Goal: Task Accomplishment & Management: Contribute content

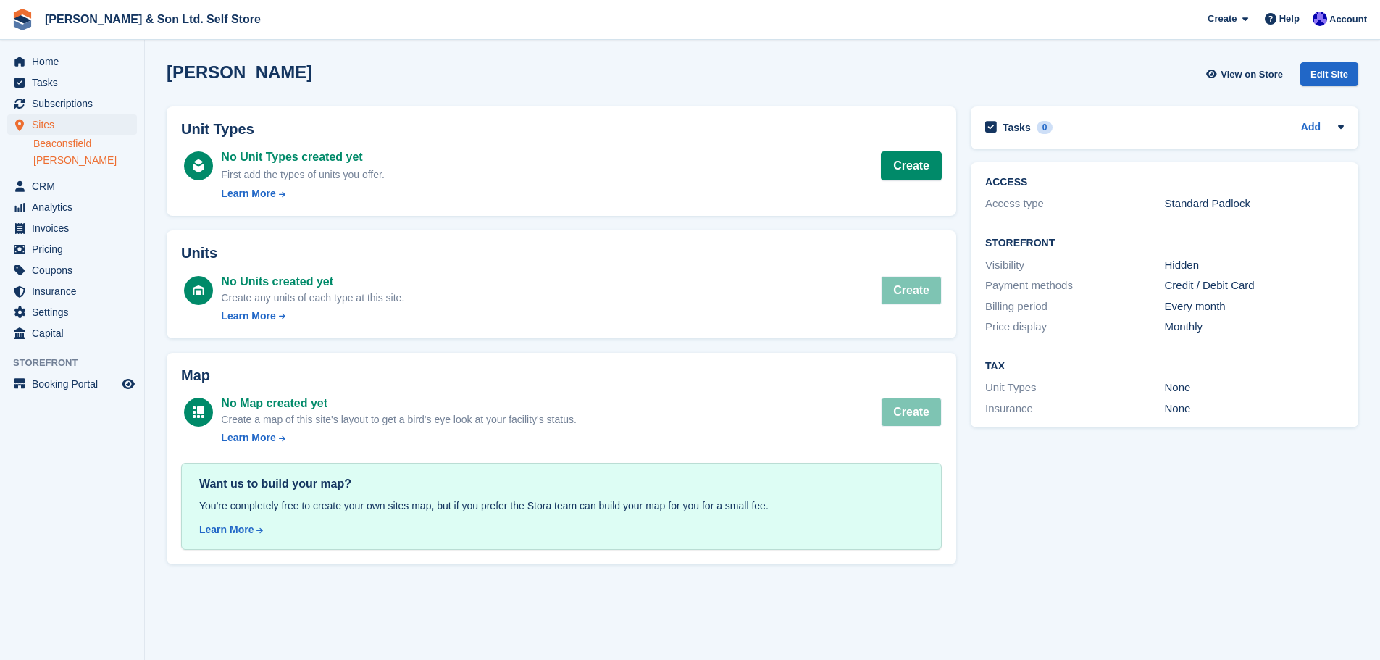
click at [75, 143] on link "Beaconsfield" at bounding box center [85, 144] width 104 height 14
click at [912, 170] on link "Create" at bounding box center [911, 165] width 61 height 29
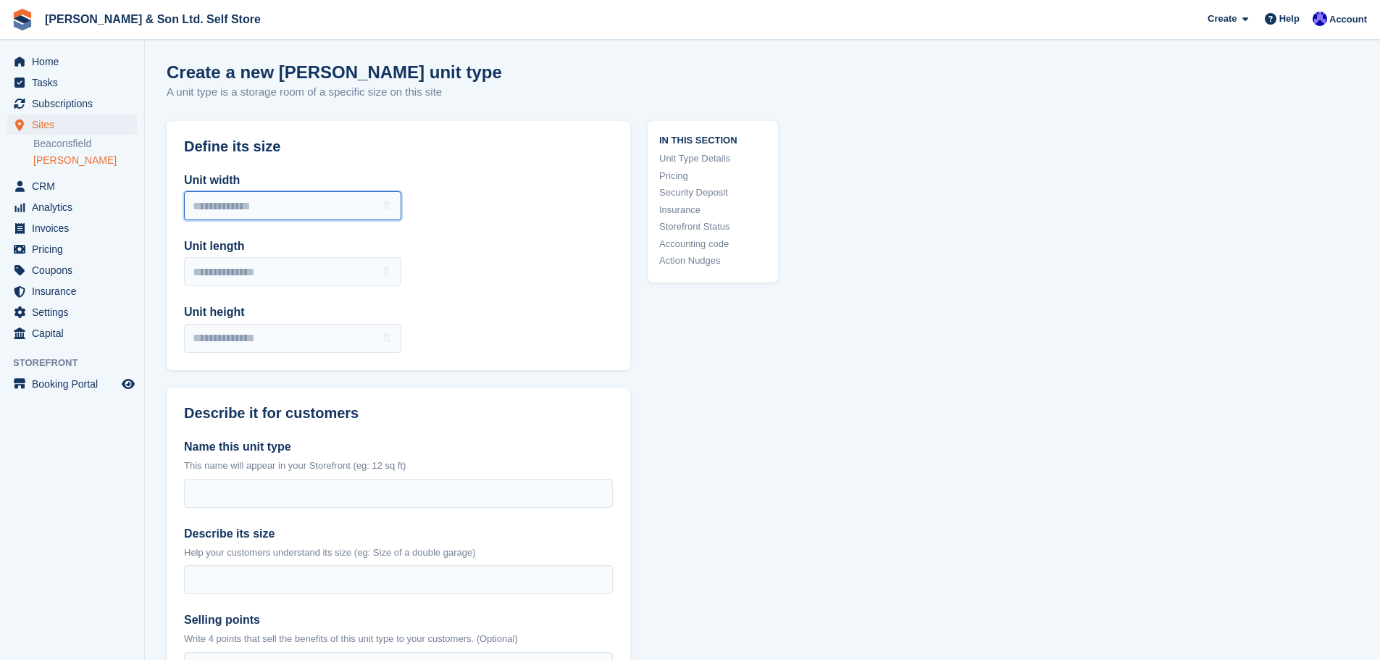
click at [282, 201] on input "Unit width" at bounding box center [292, 205] width 217 height 29
type input "*"
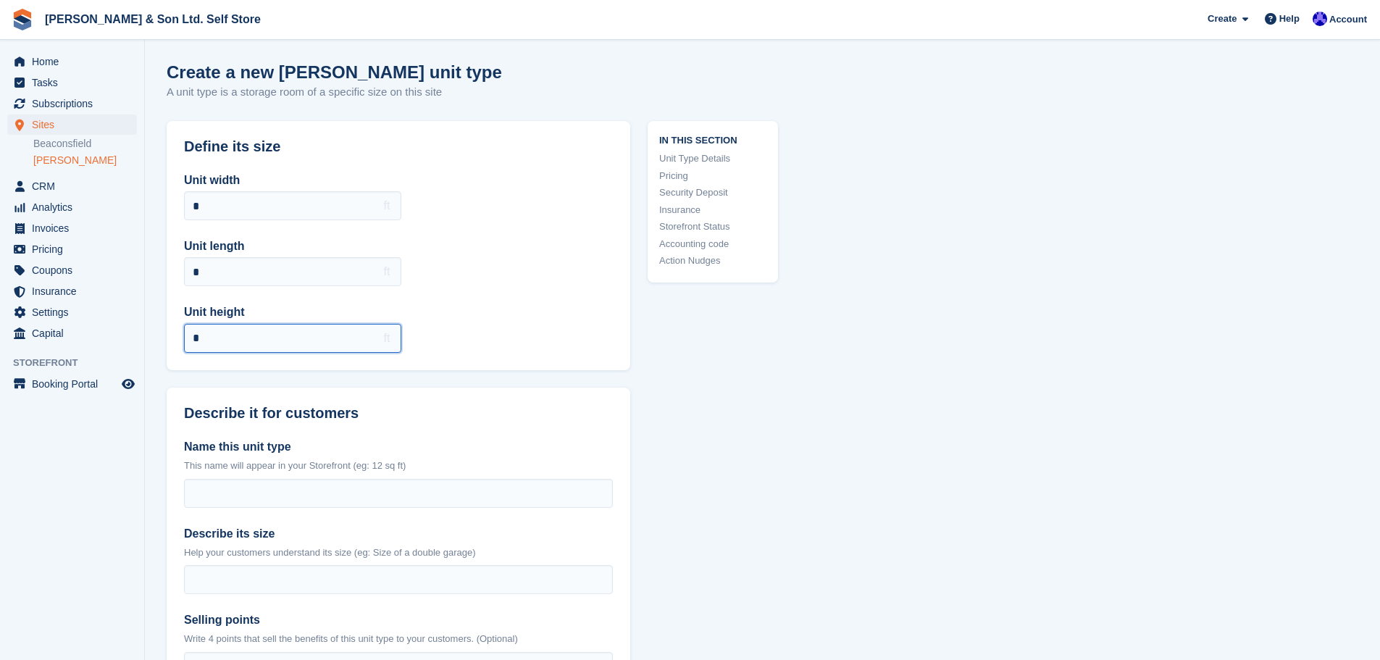
type input "*"
click at [519, 309] on div "Unit width * ft Unit length * ft Unit height * ft" at bounding box center [399, 262] width 464 height 216
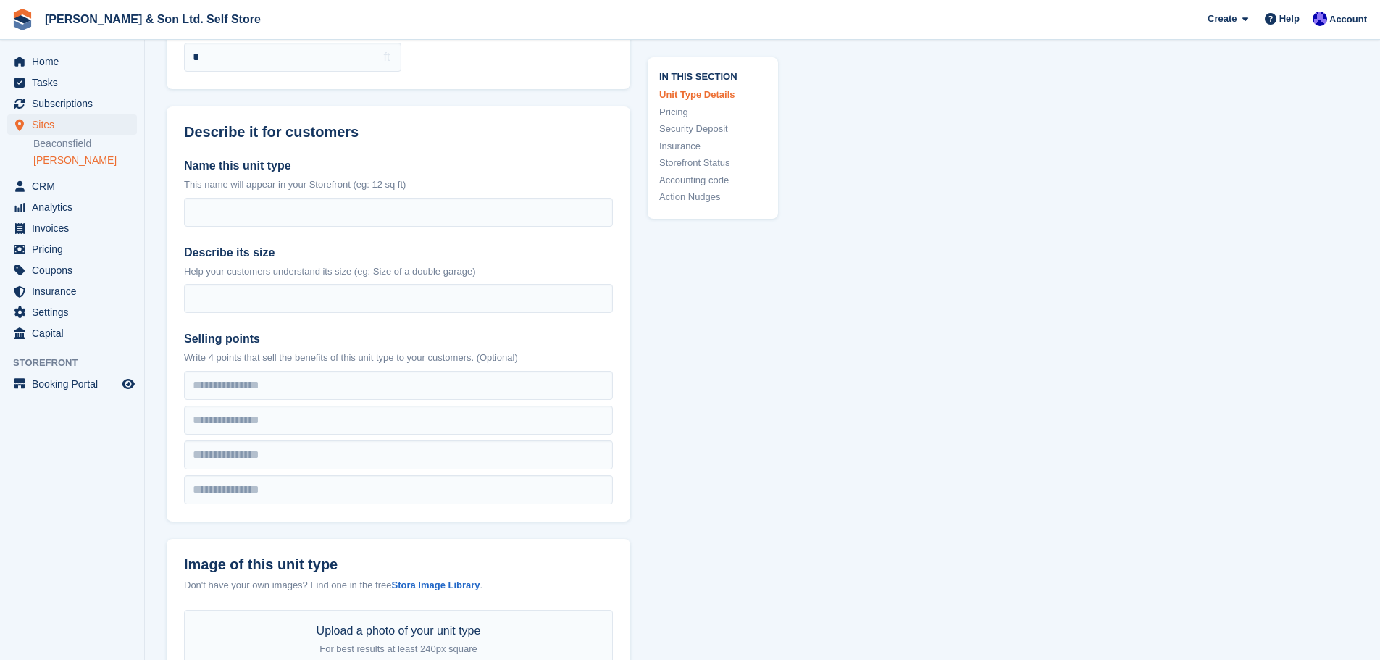
scroll to position [290, 0]
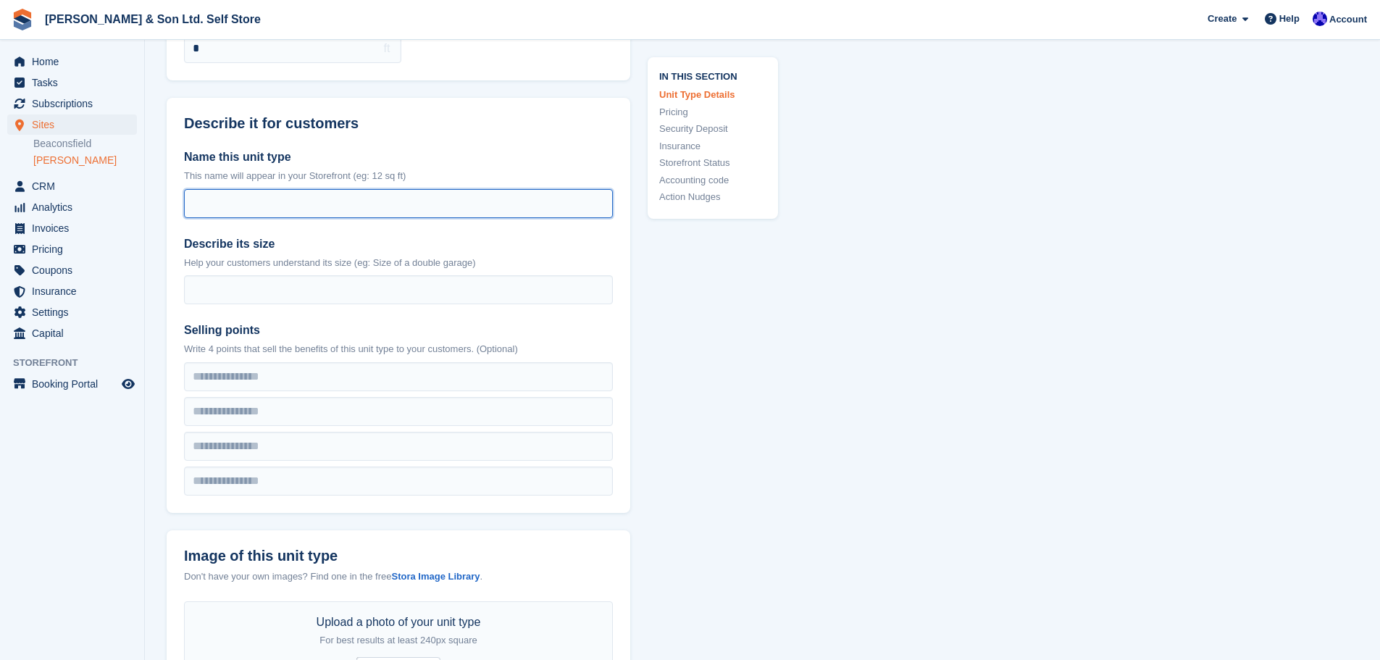
click at [298, 197] on input "Name this unit type" at bounding box center [398, 203] width 429 height 29
type input "**********"
click at [238, 274] on div "Describe its size Help your customers understand its size (eg: Size of a double…" at bounding box center [398, 270] width 429 height 70
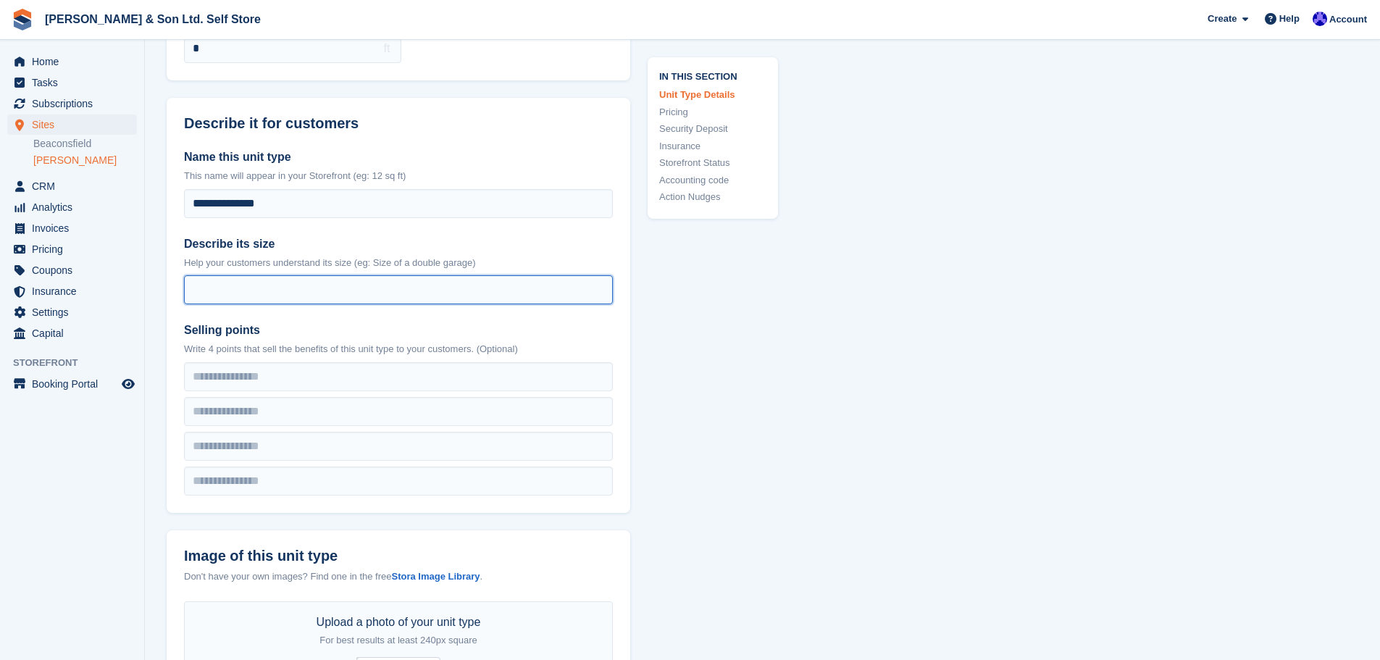
click at [250, 297] on input "Describe its size" at bounding box center [398, 289] width 429 height 29
paste input "**********"
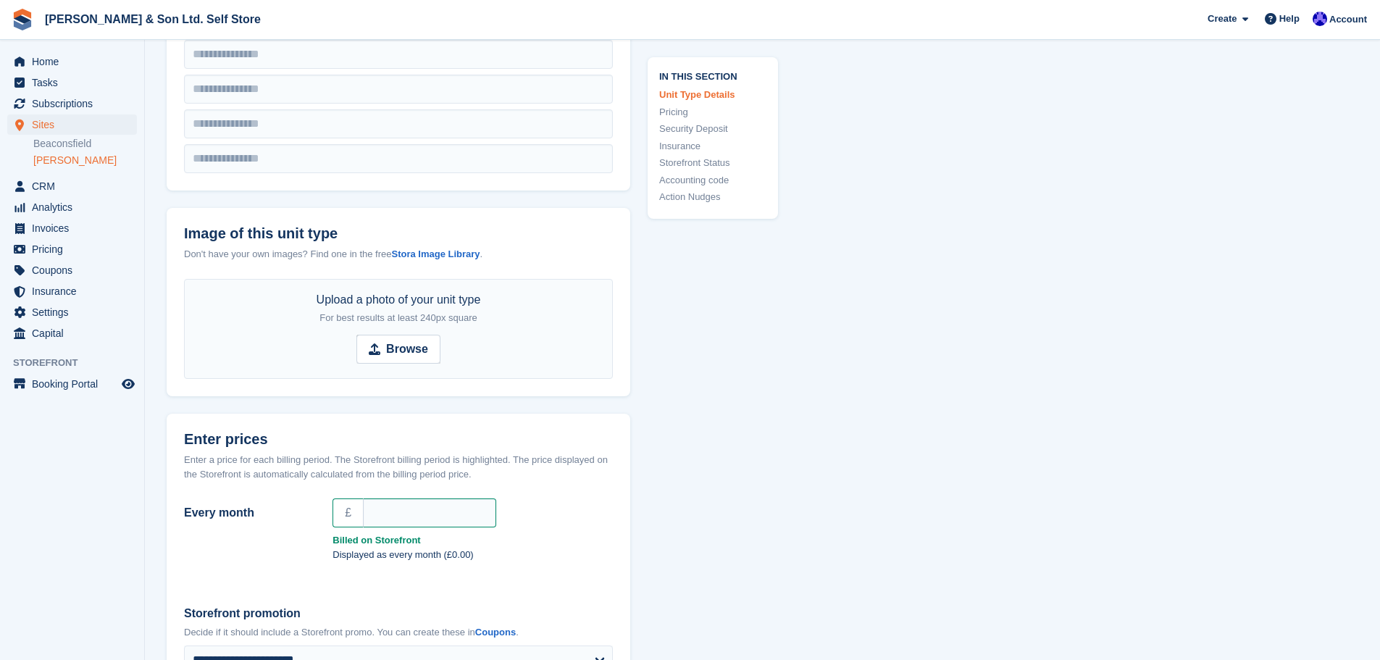
scroll to position [652, 0]
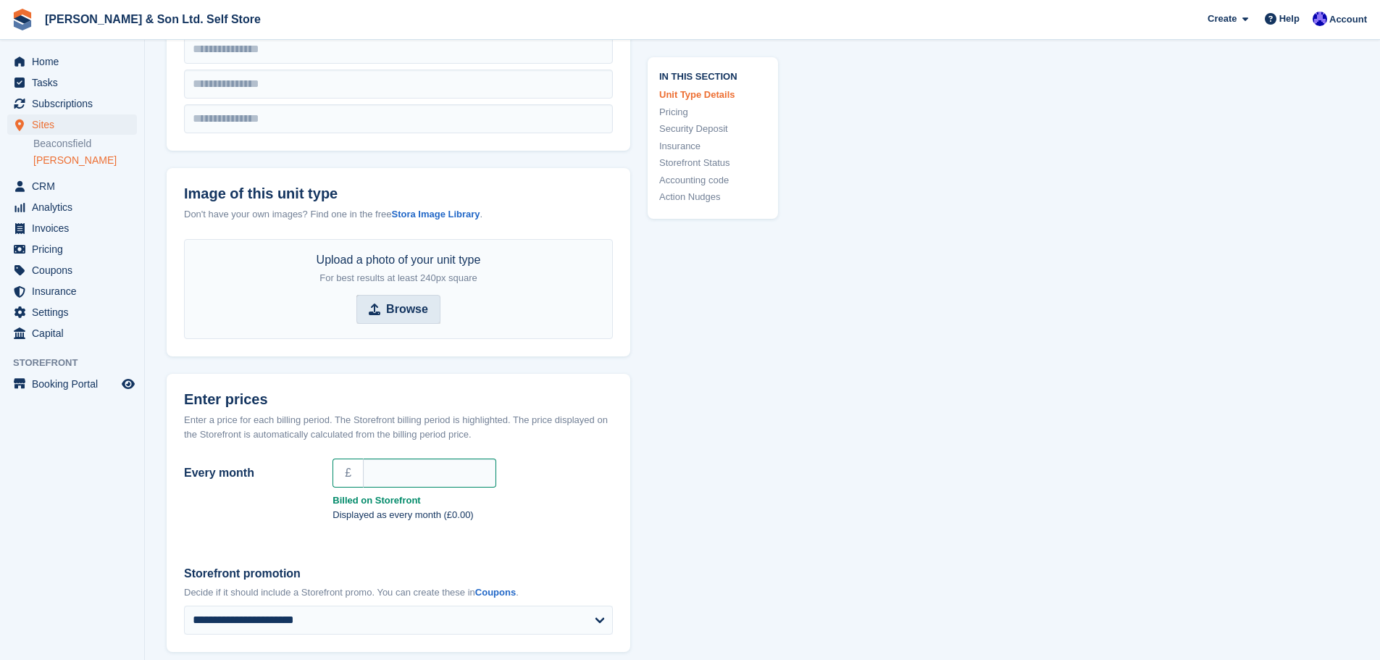
type input "**********"
click at [398, 311] on strong "Browse" at bounding box center [407, 309] width 42 height 17
click at [398, 311] on input "Browse" at bounding box center [398, 309] width 84 height 29
click at [454, 216] on strong "Stora Image Library" at bounding box center [435, 214] width 88 height 11
click at [411, 311] on strong "Browse" at bounding box center [407, 309] width 42 height 17
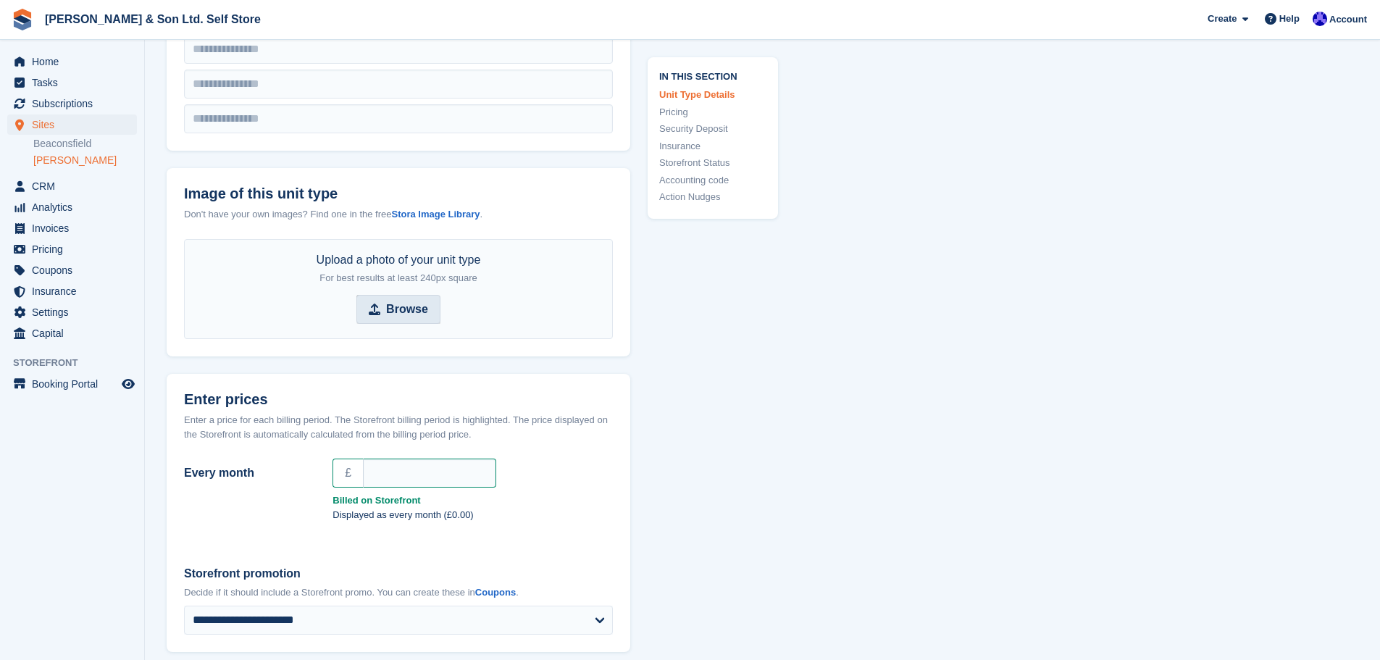
click at [411, 311] on input "Browse" at bounding box center [398, 309] width 84 height 29
type input "**********"
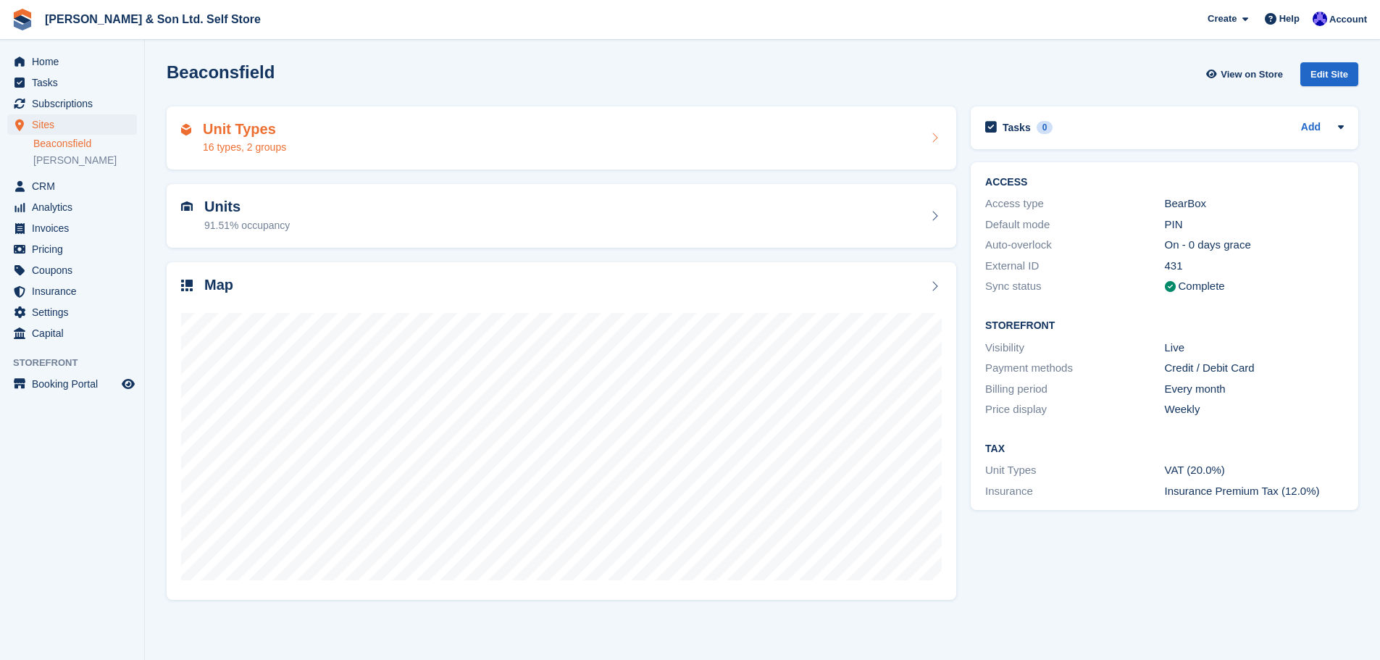
click at [356, 135] on div "Unit Types 16 types, 2 groups" at bounding box center [561, 138] width 760 height 35
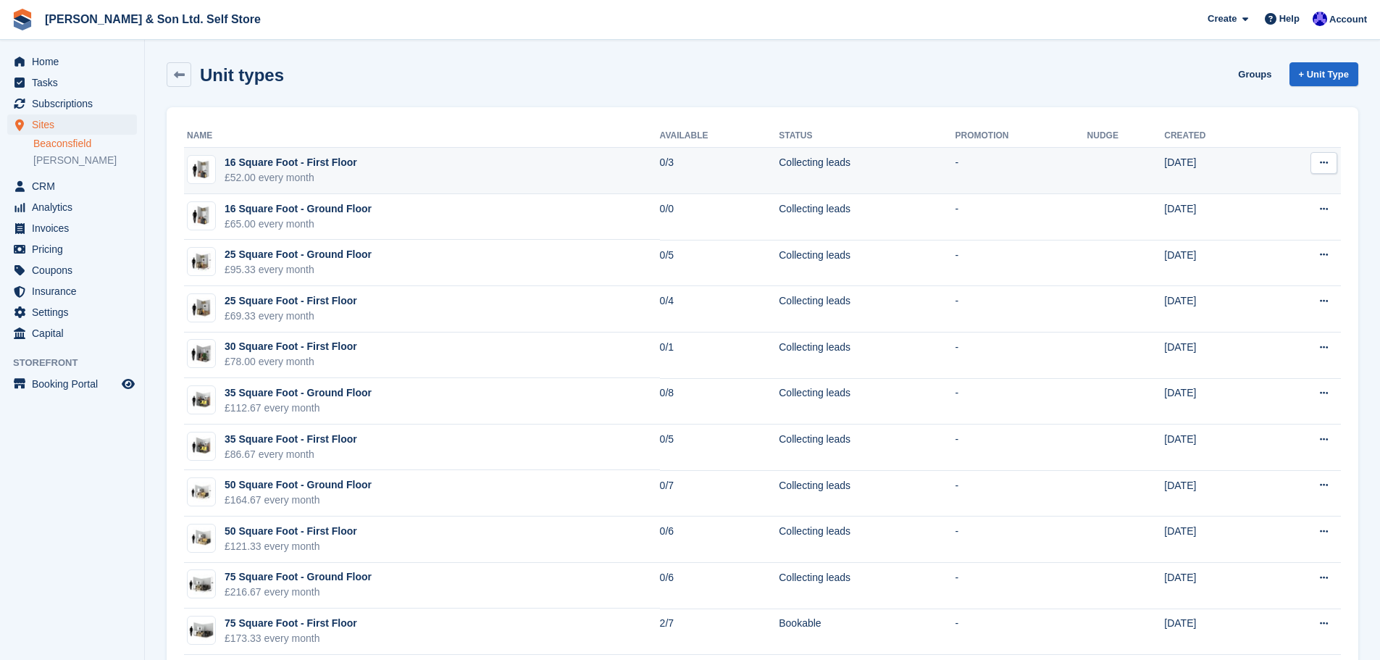
click at [372, 174] on td "16 Square Foot - First Floor £52.00 every month" at bounding box center [422, 171] width 476 height 46
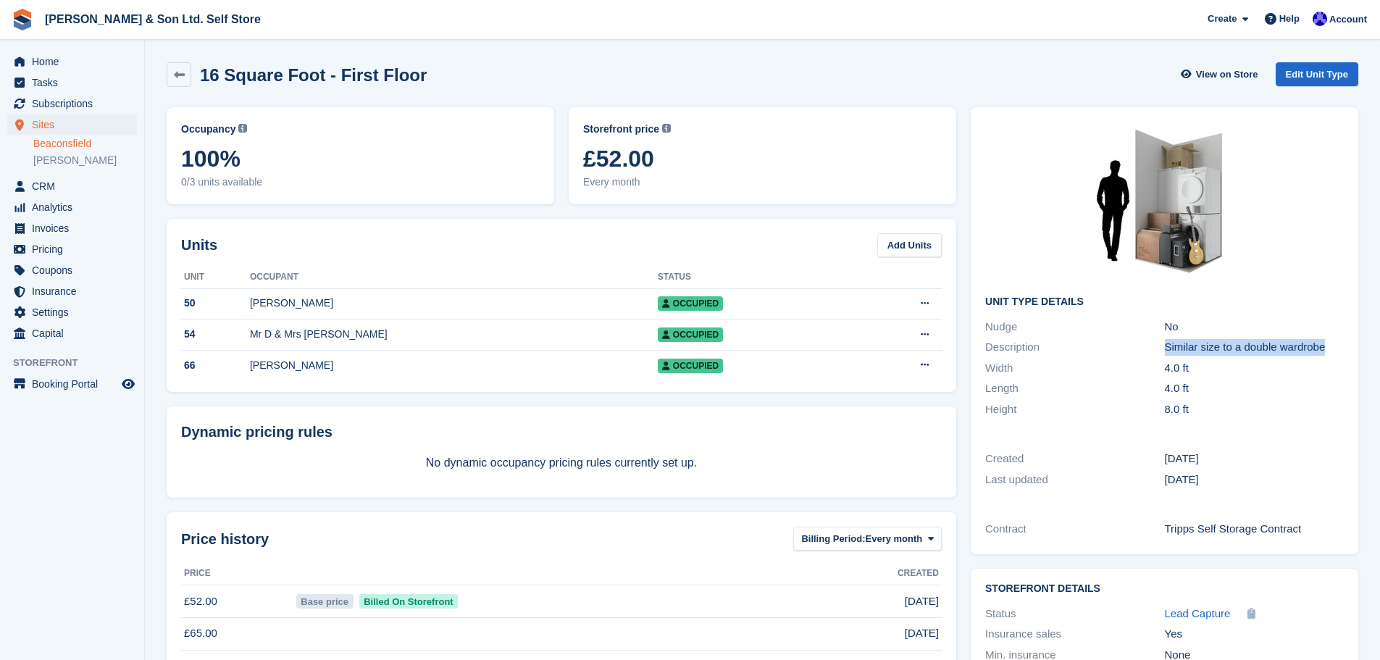
drag, startPoint x: 1332, startPoint y: 351, endPoint x: 1165, endPoint y: 352, distance: 167.3
click at [1165, 352] on div "Similar size to a double wardrobe" at bounding box center [1254, 347] width 179 height 17
copy div "Similar size to a double wardrobe"
